Goal: Information Seeking & Learning: Learn about a topic

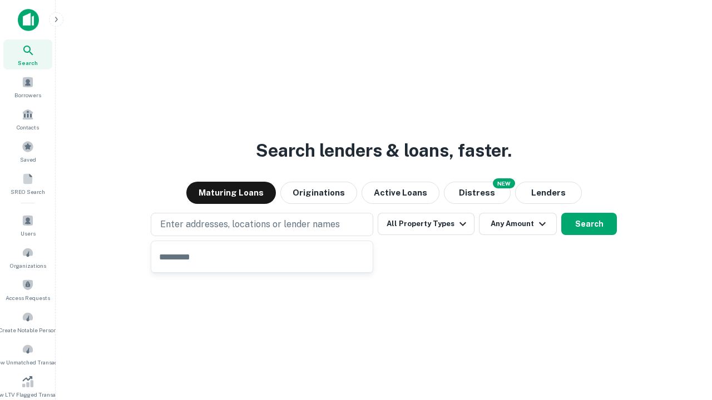
type input "**********"
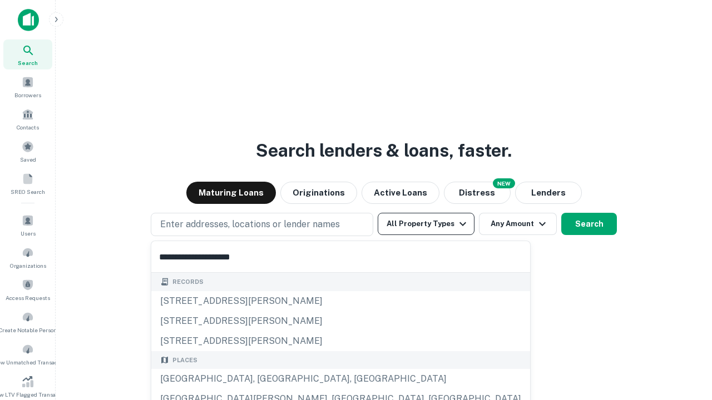
click at [266, 379] on div "[GEOGRAPHIC_DATA], [GEOGRAPHIC_DATA], [GEOGRAPHIC_DATA]" at bounding box center [340, 379] width 379 height 20
click at [426, 224] on button "All Property Types" at bounding box center [426, 224] width 97 height 22
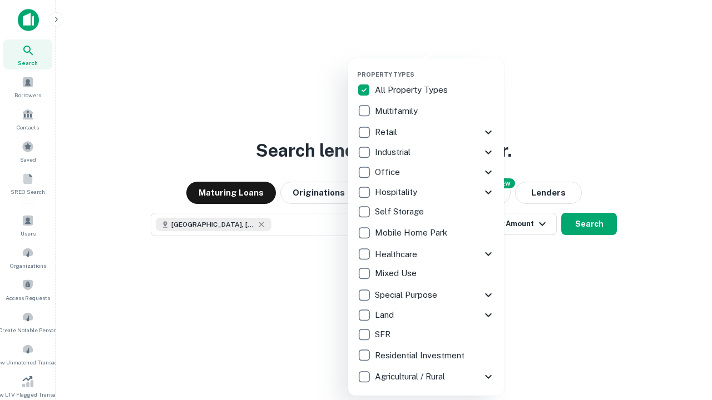
click at [435, 67] on button "button" at bounding box center [435, 67] width 156 height 1
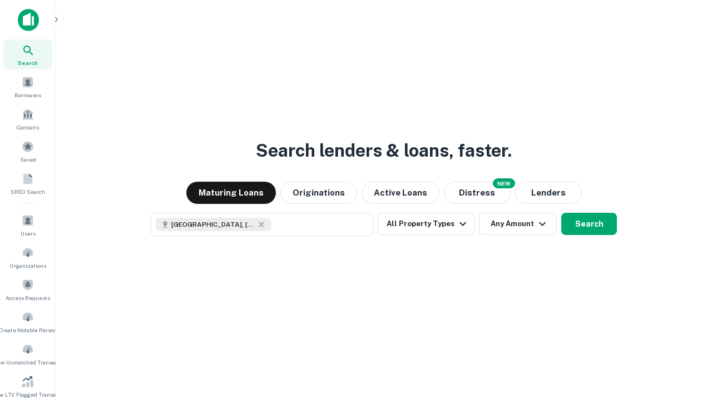
scroll to position [18, 0]
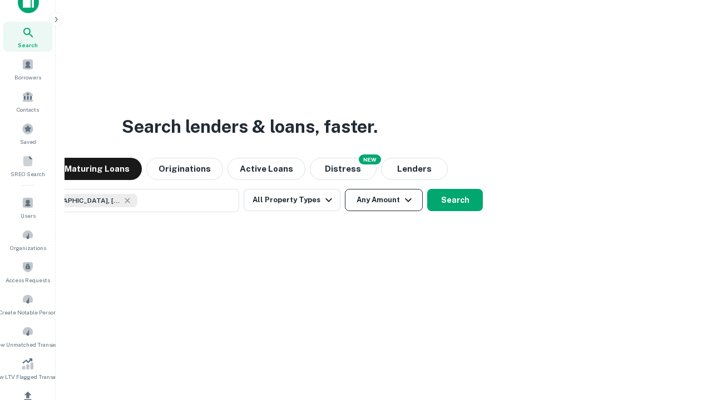
click at [345, 189] on button "Any Amount" at bounding box center [384, 200] width 78 height 22
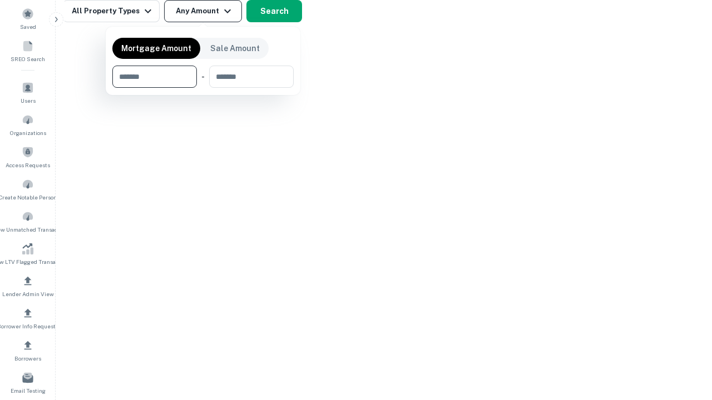
type input "*******"
click at [203, 88] on button "button" at bounding box center [202, 88] width 181 height 1
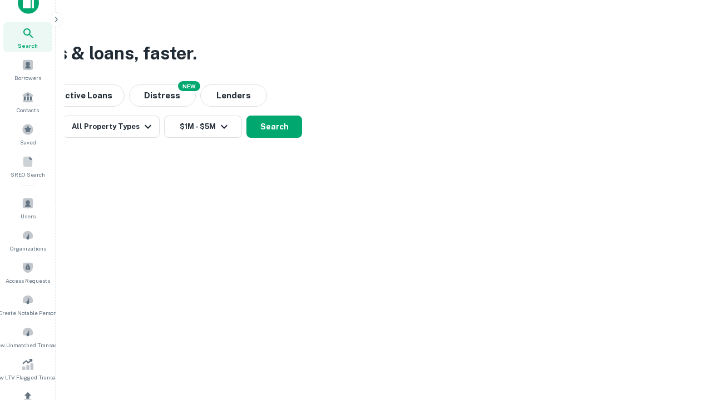
scroll to position [6, 205]
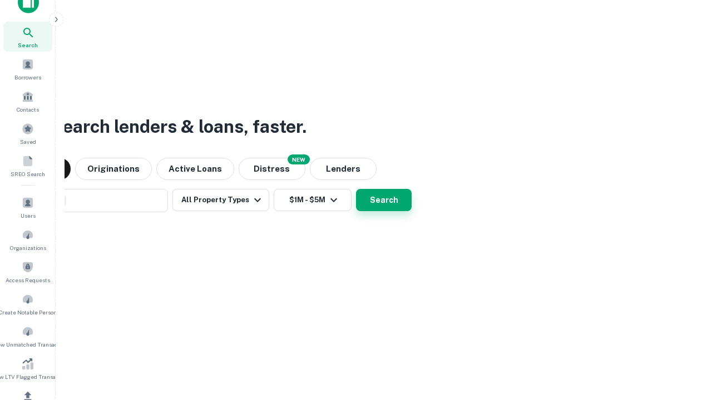
click at [356, 189] on button "Search" at bounding box center [384, 200] width 56 height 22
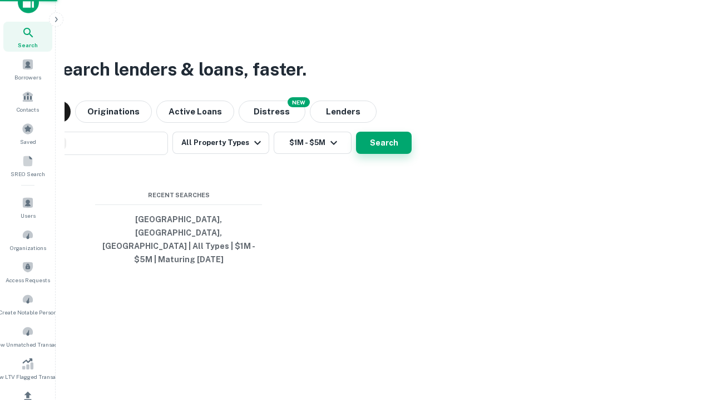
scroll to position [36, 315]
